Goal: Task Accomplishment & Management: Manage account settings

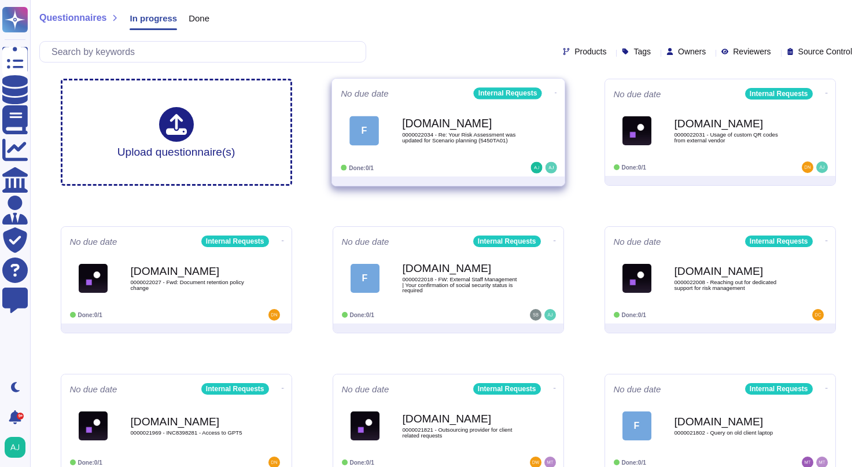
click at [467, 164] on div "Done: 0/1" at bounding box center [412, 168] width 143 height 12
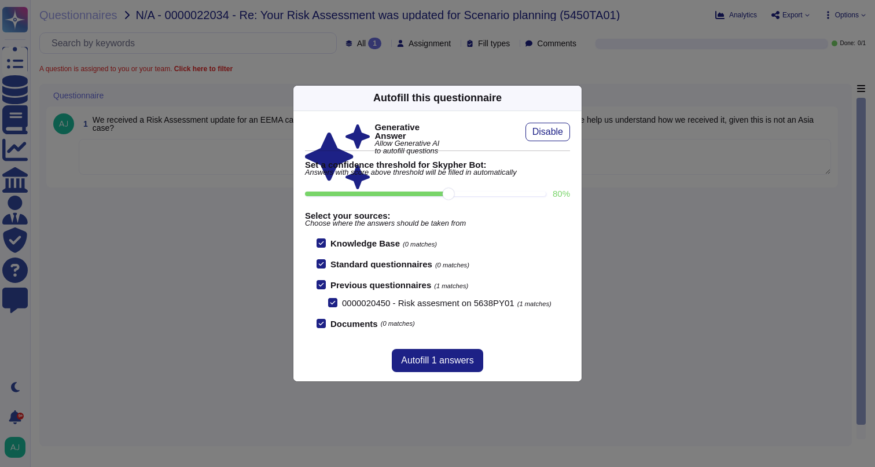
click at [209, 227] on div "Autofill this questionnaire Generative Answer Allow Generative AI to autofill q…" at bounding box center [437, 233] width 875 height 467
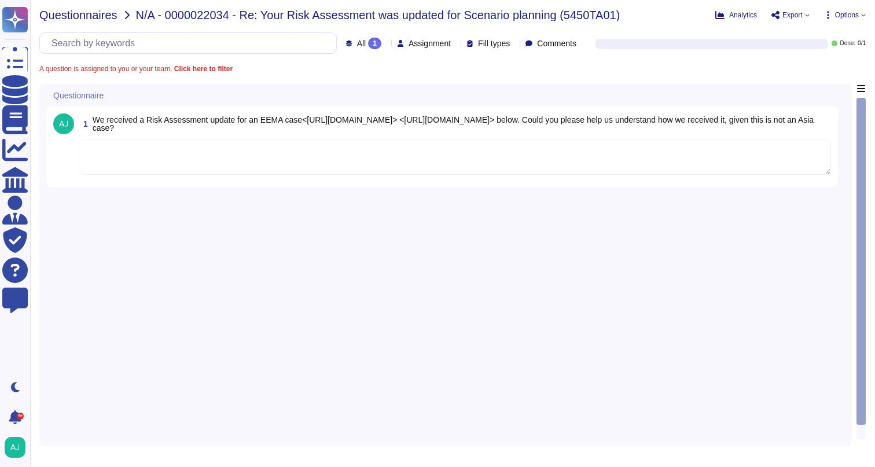
click at [75, 17] on span "Questionnaires" at bounding box center [78, 15] width 78 height 12
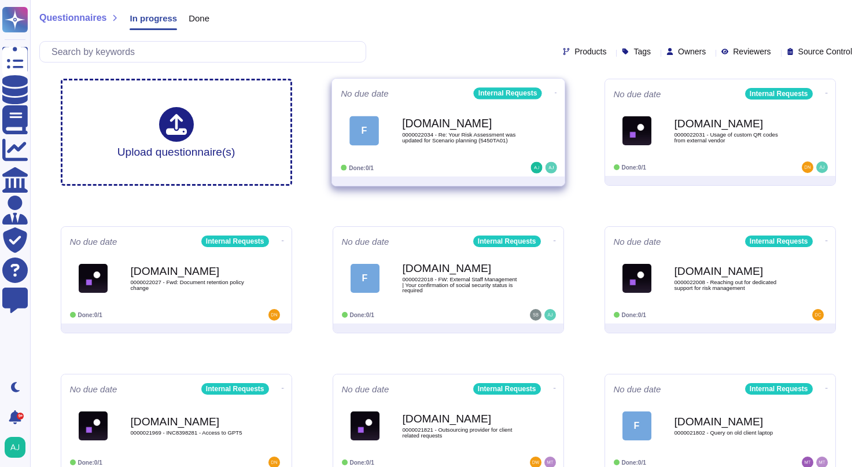
click at [554, 91] on icon at bounding box center [555, 92] width 2 height 3
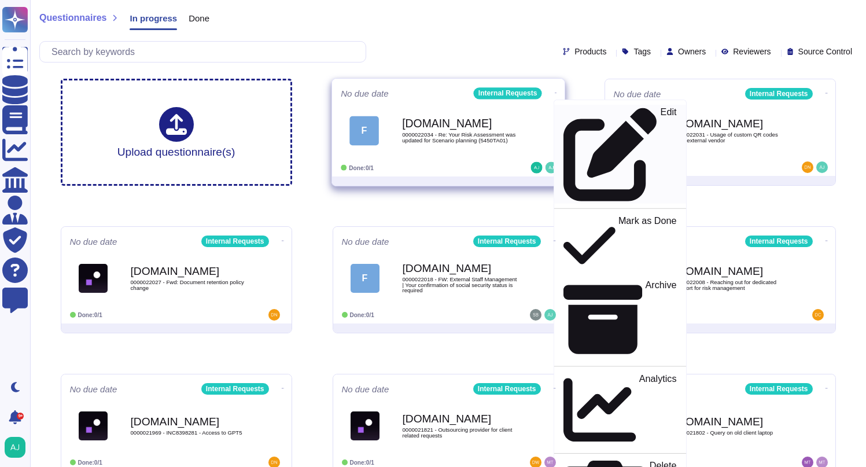
click at [660, 113] on p "Edit" at bounding box center [668, 155] width 16 height 94
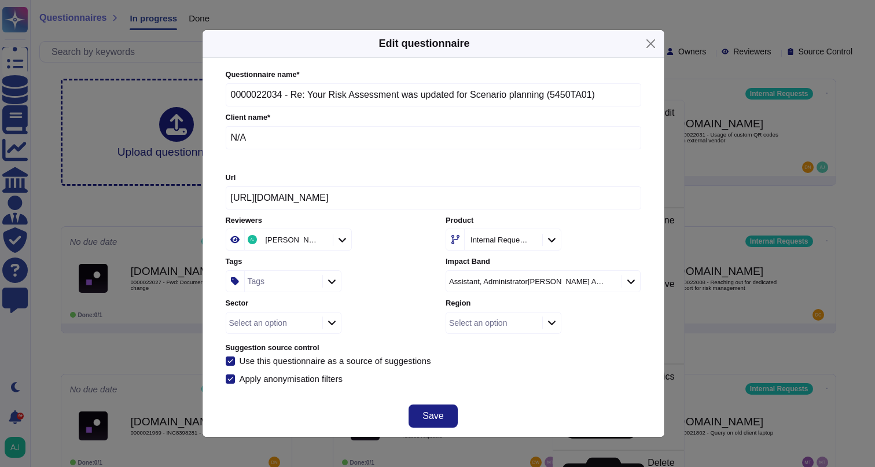
click at [266, 136] on input "N/A" at bounding box center [433, 137] width 415 height 23
drag, startPoint x: 254, startPoint y: 139, endPoint x: 218, endPoint y: 137, distance: 35.9
click at [219, 137] on div "Questionnaire name * 0000022034 - Re: Your Risk Assessment was updated for Scen…" at bounding box center [433, 226] width 438 height 337
paste input "Aldar Properties PJSC"
type input "Aldar Properties PJSC"
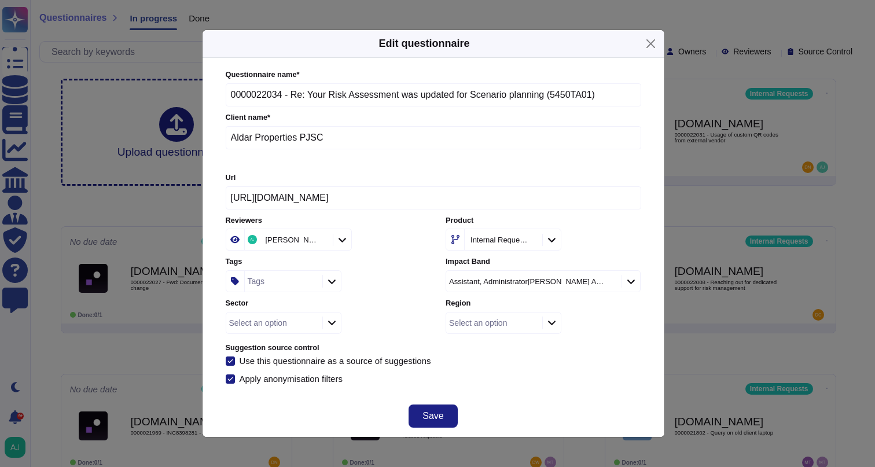
click at [521, 355] on div "Questionnaire name * 0000022034 - Re: Your Risk Assessment was updated for Scen…" at bounding box center [433, 226] width 415 height 314
click at [554, 326] on div at bounding box center [551, 322] width 19 height 13
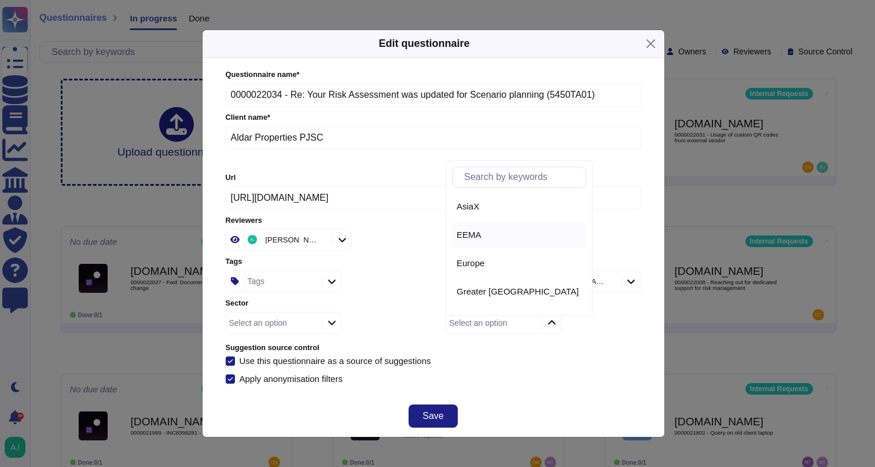
click at [522, 240] on div "EEMA" at bounding box center [518, 235] width 125 height 10
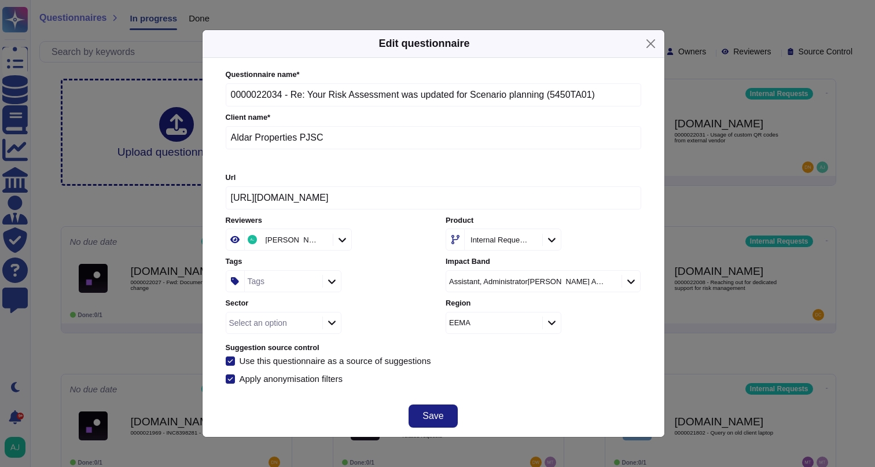
click at [331, 325] on icon at bounding box center [331, 323] width 9 height 10
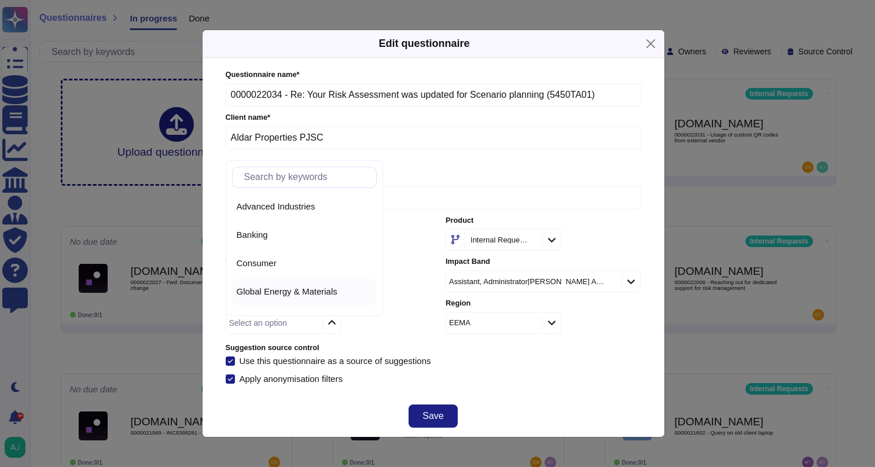
click at [334, 293] on span "Global Energy & Materials" at bounding box center [287, 291] width 101 height 10
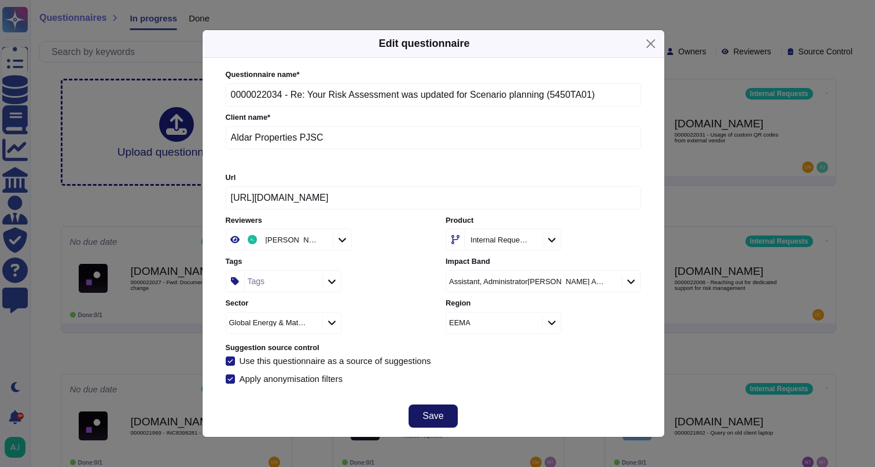
click at [439, 414] on span "Save" at bounding box center [432, 415] width 21 height 9
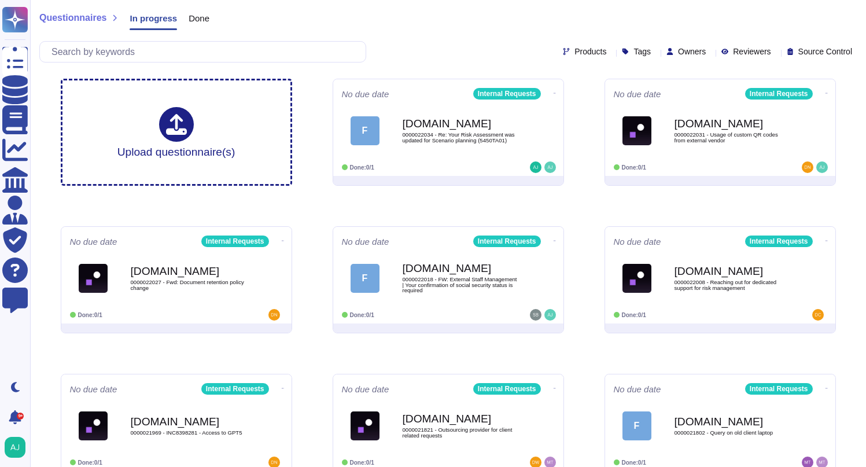
click at [406, 45] on div "Products Tags Owners Reviewers Source Control" at bounding box center [447, 51] width 817 height 21
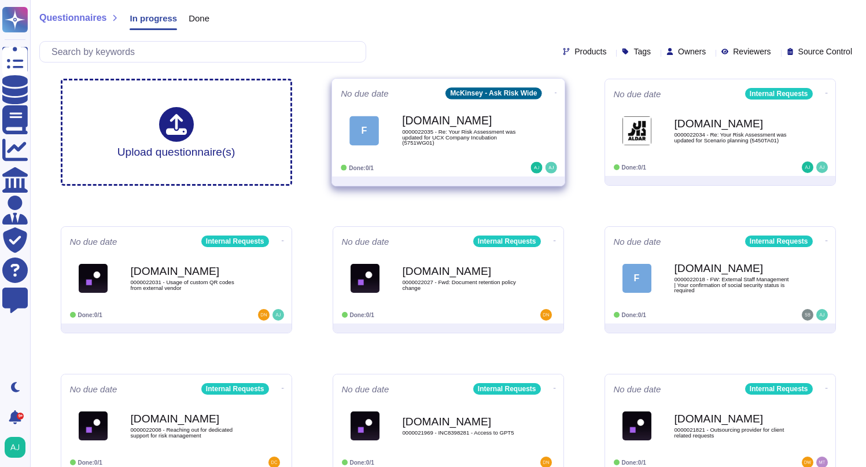
click at [480, 163] on div "Done: 0/1" at bounding box center [412, 168] width 143 height 12
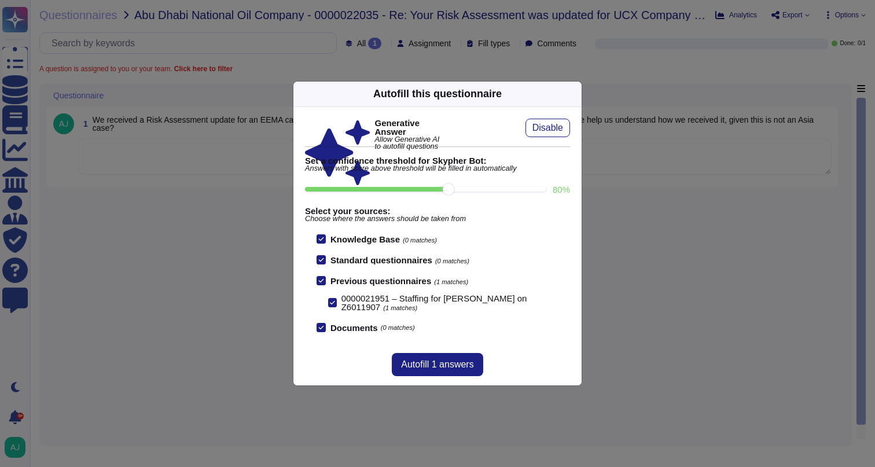
drag, startPoint x: 680, startPoint y: 297, endPoint x: 677, endPoint y: 292, distance: 6.0
click at [680, 297] on div "Autofill this questionnaire Generative Answer Allow Generative AI to autofill q…" at bounding box center [437, 233] width 875 height 467
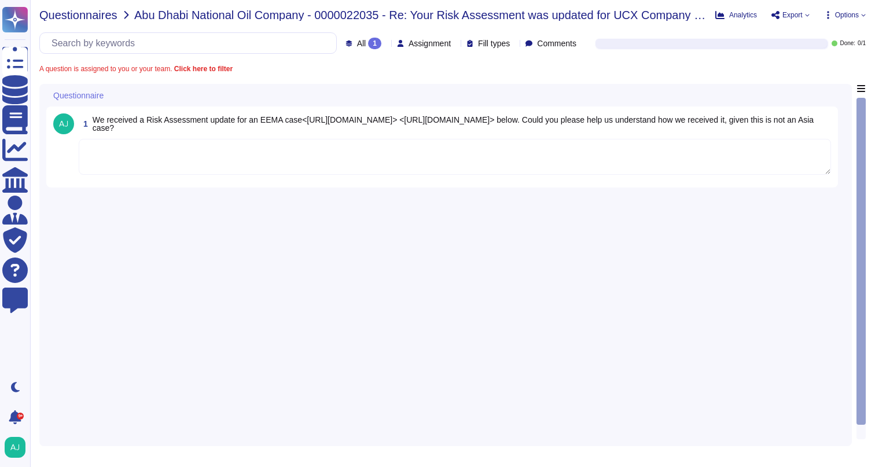
click at [96, 18] on span "Questionnaires" at bounding box center [78, 15] width 78 height 12
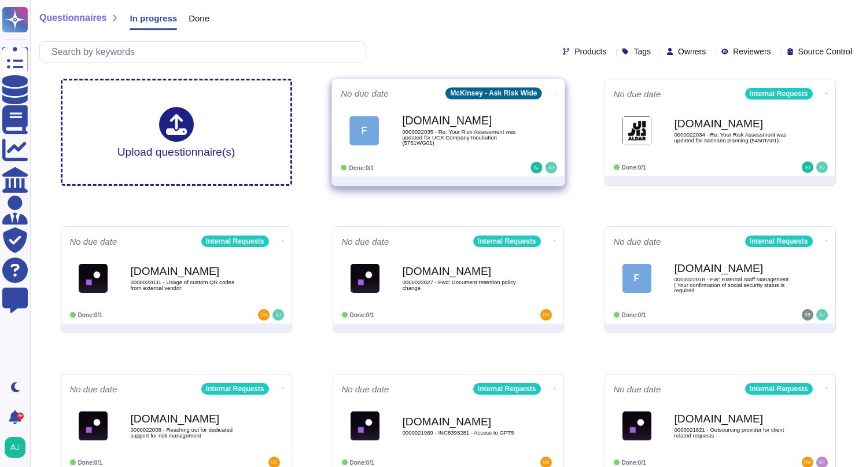
click at [554, 91] on icon at bounding box center [555, 92] width 2 height 3
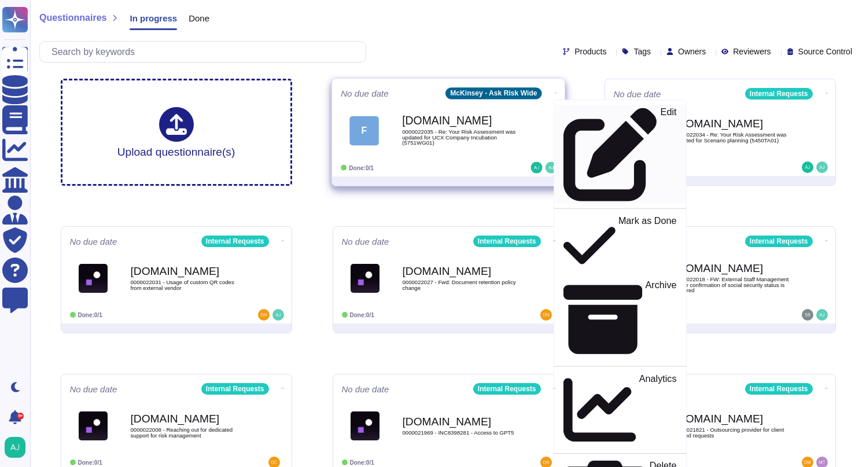
click at [660, 113] on p "Edit" at bounding box center [668, 155] width 16 height 94
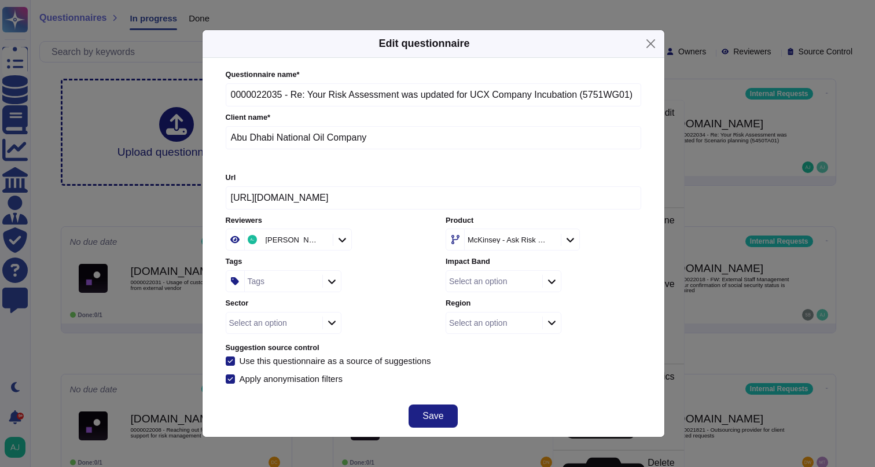
click at [330, 325] on icon at bounding box center [331, 323] width 9 height 10
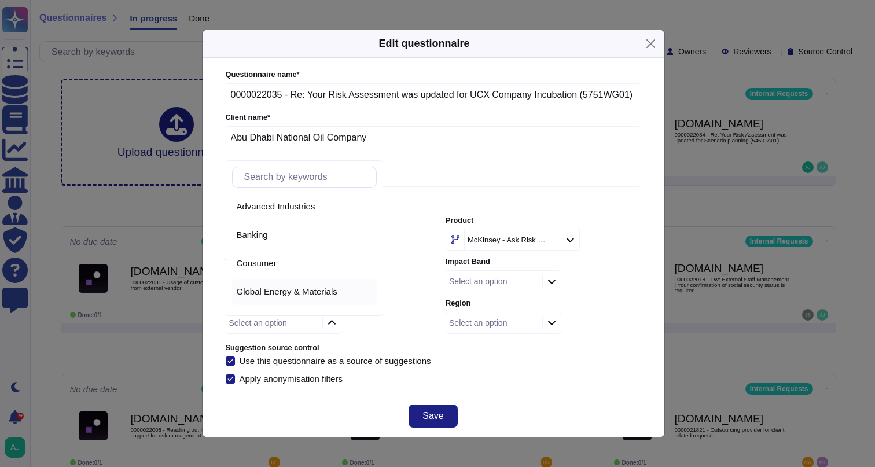
click at [332, 293] on span "Global Energy & Materials" at bounding box center [287, 291] width 101 height 10
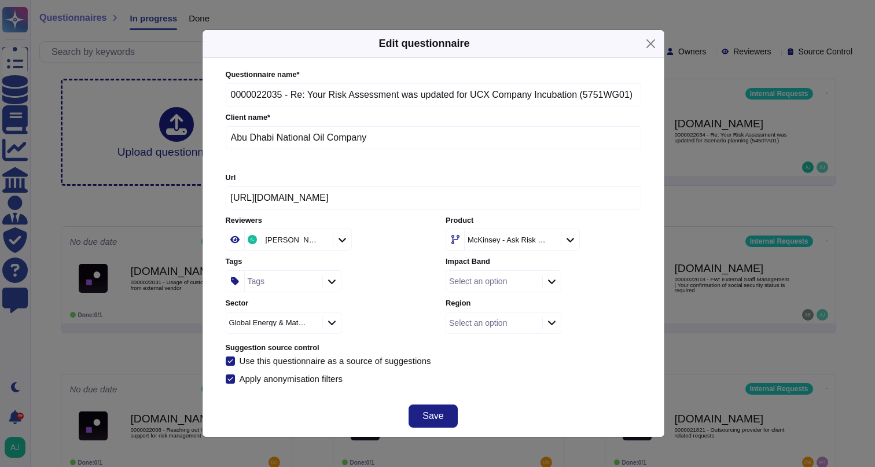
click at [557, 325] on div at bounding box center [551, 322] width 19 height 13
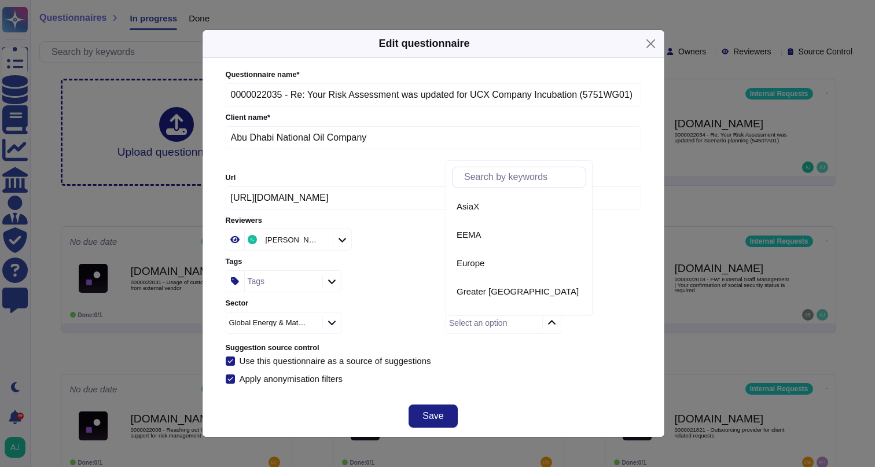
click at [496, 235] on div "EEMA" at bounding box center [518, 235] width 125 height 10
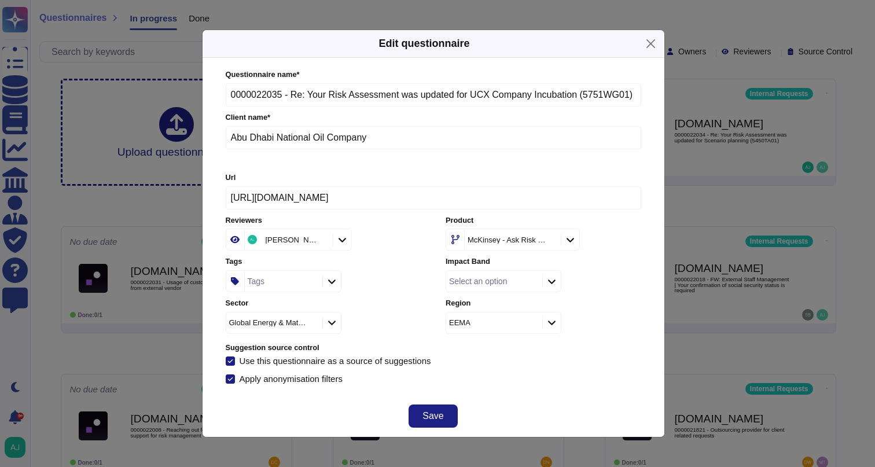
click at [438, 413] on span "Save" at bounding box center [432, 415] width 21 height 9
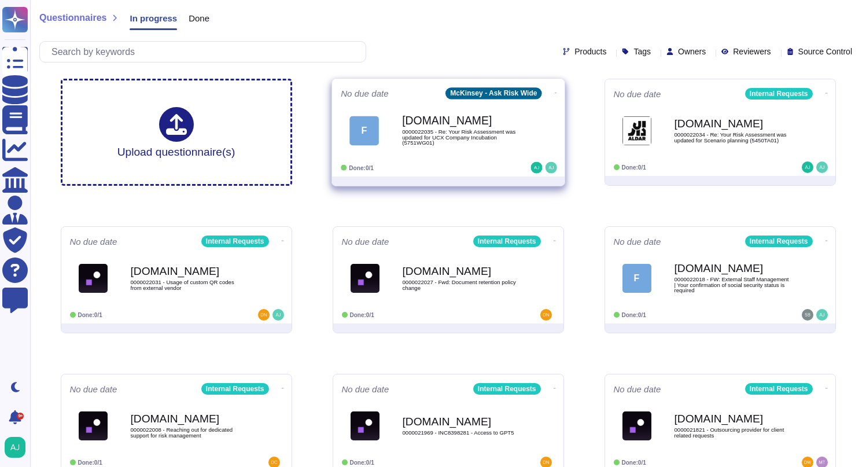
click at [554, 91] on icon at bounding box center [555, 92] width 2 height 3
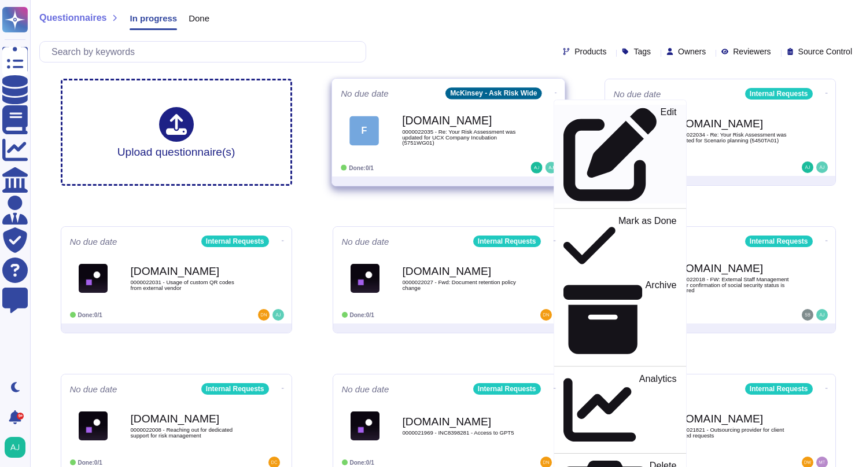
click at [660, 114] on p "Edit" at bounding box center [668, 155] width 16 height 94
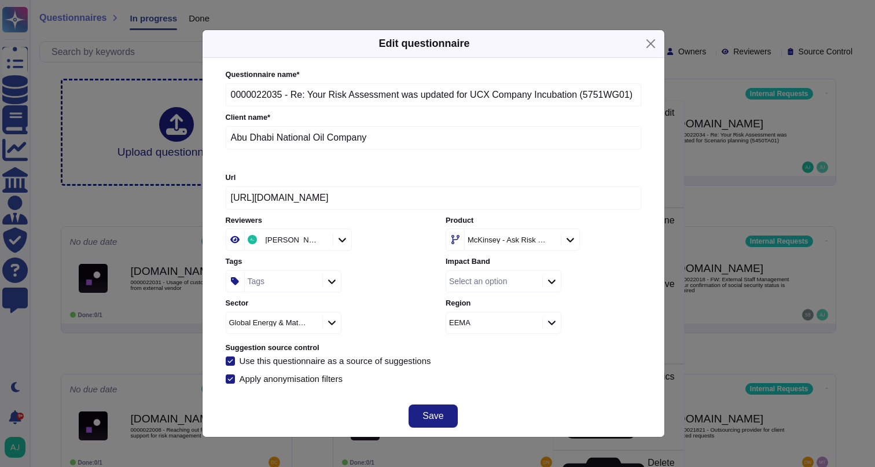
click at [552, 281] on icon at bounding box center [551, 282] width 9 height 10
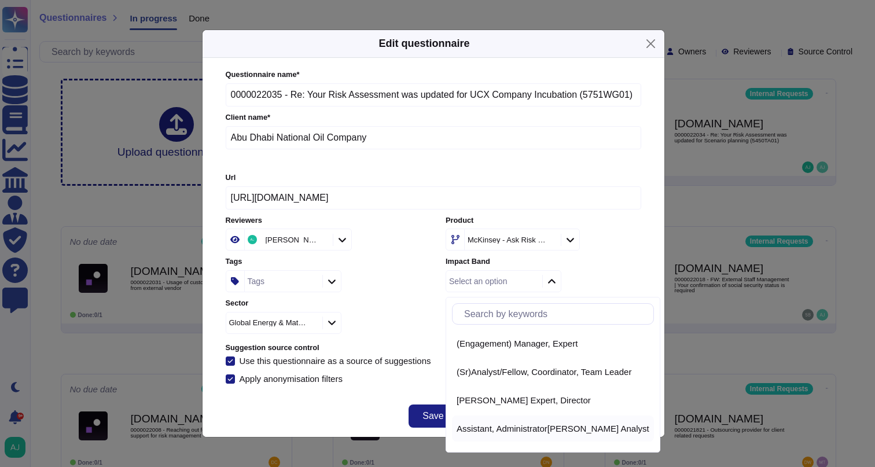
click at [544, 432] on span "Assistant, Administrator[PERSON_NAME] Analyst" at bounding box center [552, 428] width 193 height 10
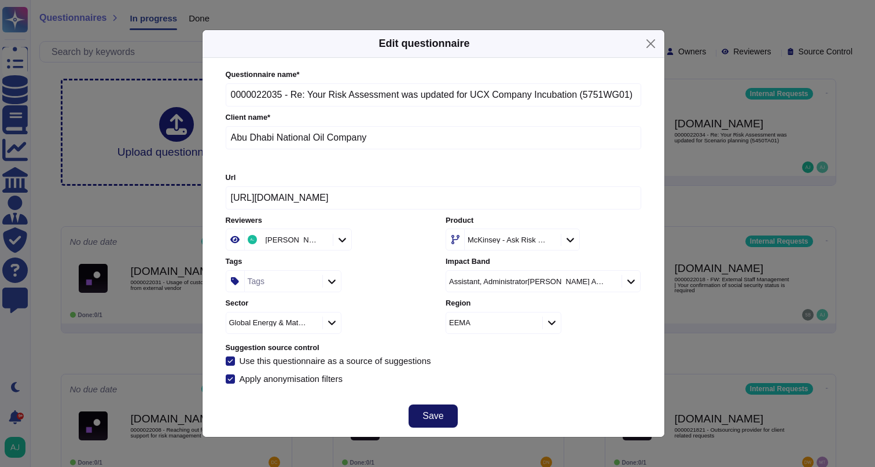
click at [449, 417] on button "Save" at bounding box center [432, 415] width 49 height 23
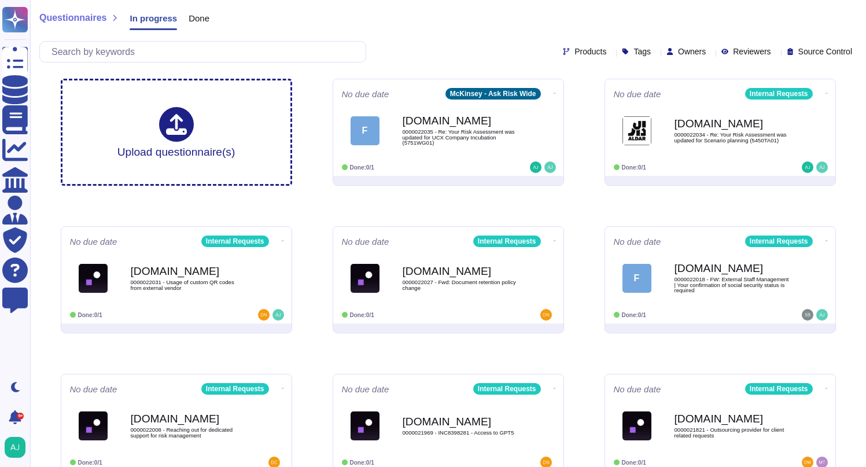
click at [411, 41] on div "Products Tags Owners Reviewers Source Control" at bounding box center [447, 51] width 817 height 21
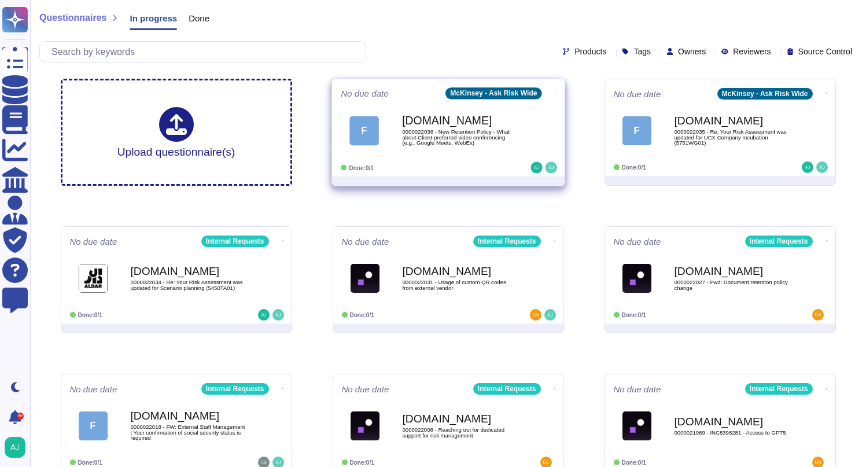
click at [526, 125] on span "F Force.com 0000022036 - New Retention Policy - What about Client-preferred vid…" at bounding box center [448, 130] width 215 height 47
